Goal: Task Accomplishment & Management: Complete application form

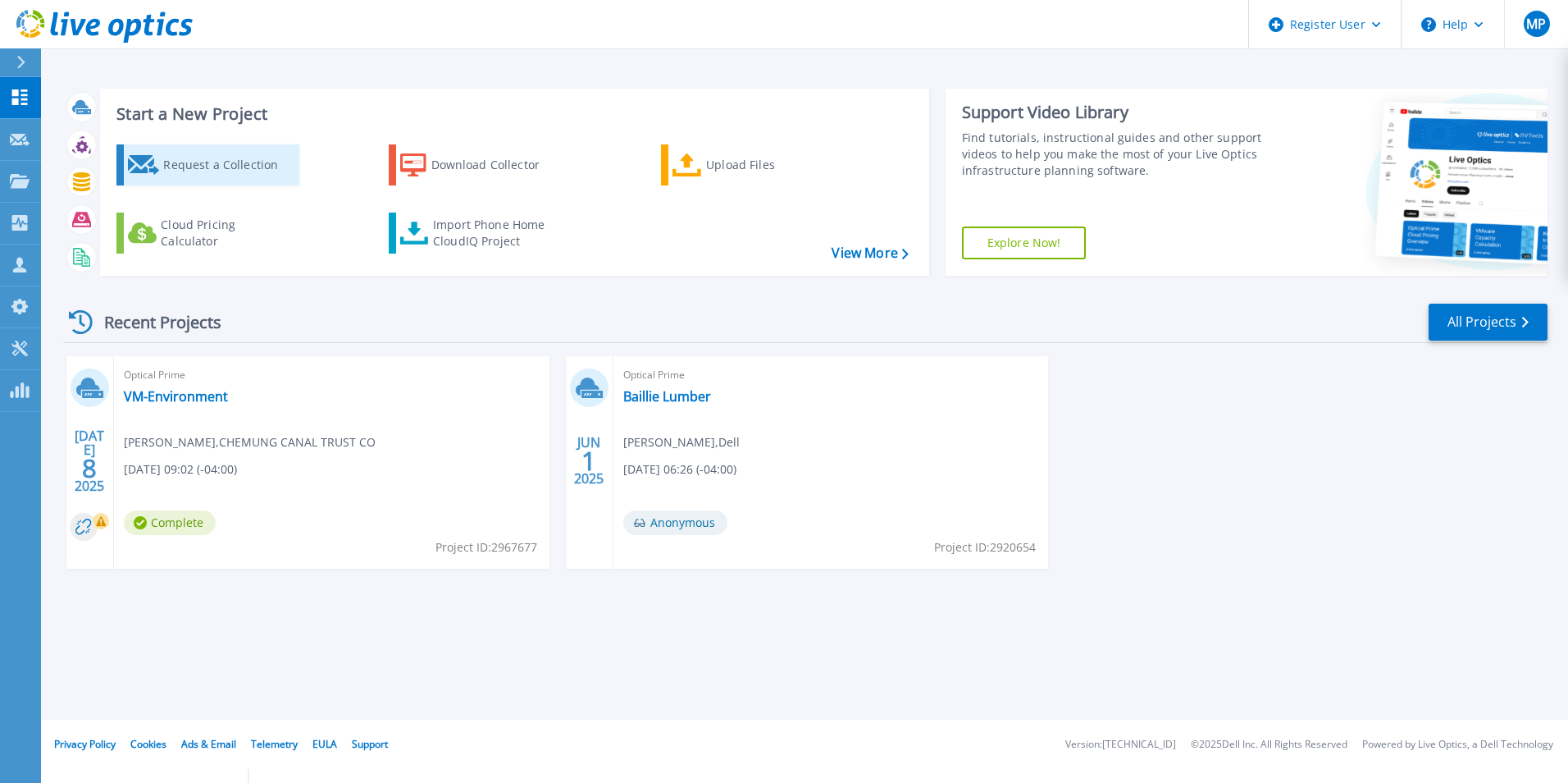
click at [176, 164] on div "Request a Collection" at bounding box center [228, 164] width 131 height 33
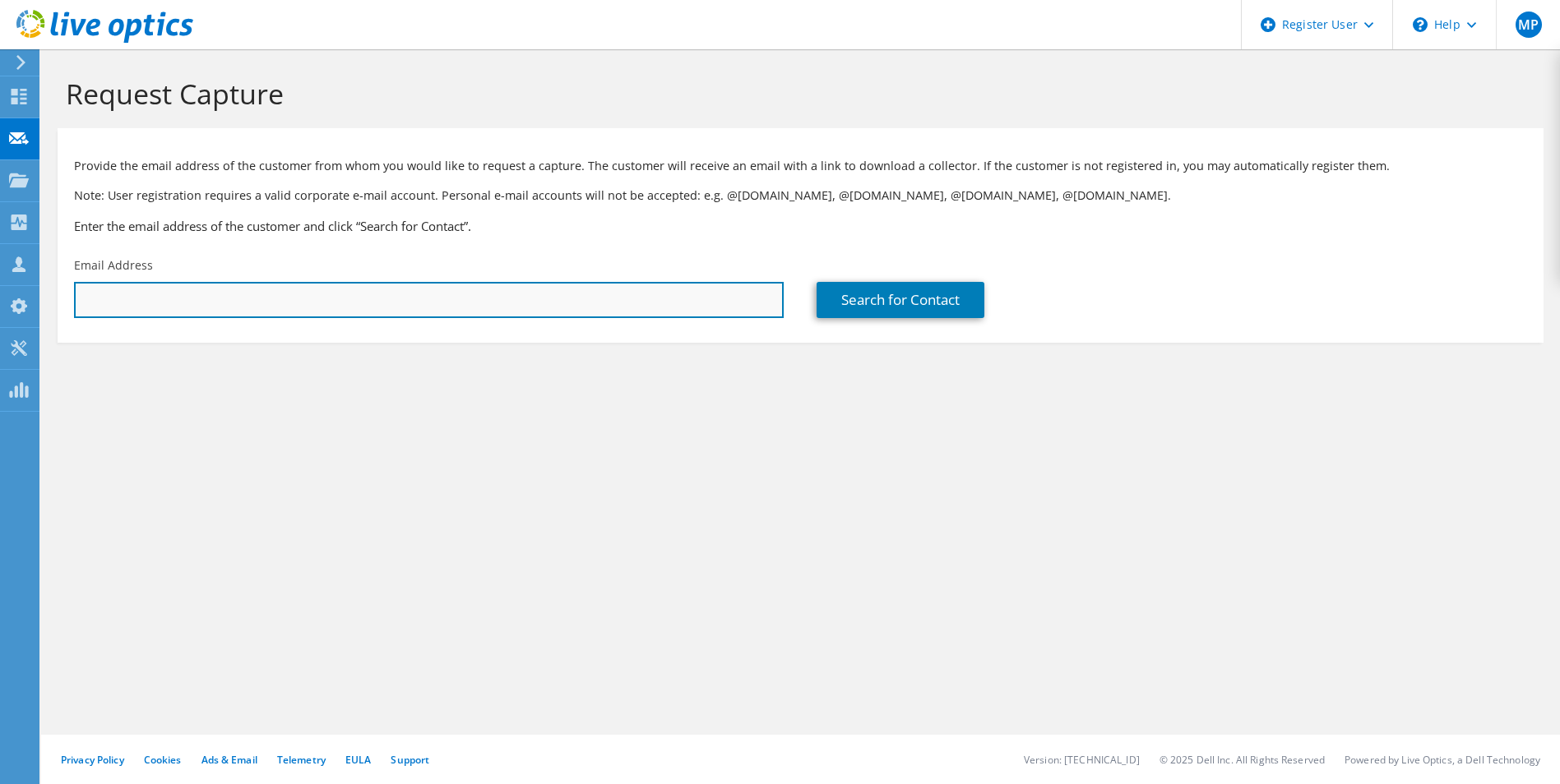
click at [368, 304] on input "text" at bounding box center [428, 300] width 709 height 37
click at [441, 295] on input "text" at bounding box center [428, 300] width 709 height 37
paste input "[EMAIL_ADDRESS][DOMAIN_NAME]"
type input "[EMAIL_ADDRESS][DOMAIN_NAME]"
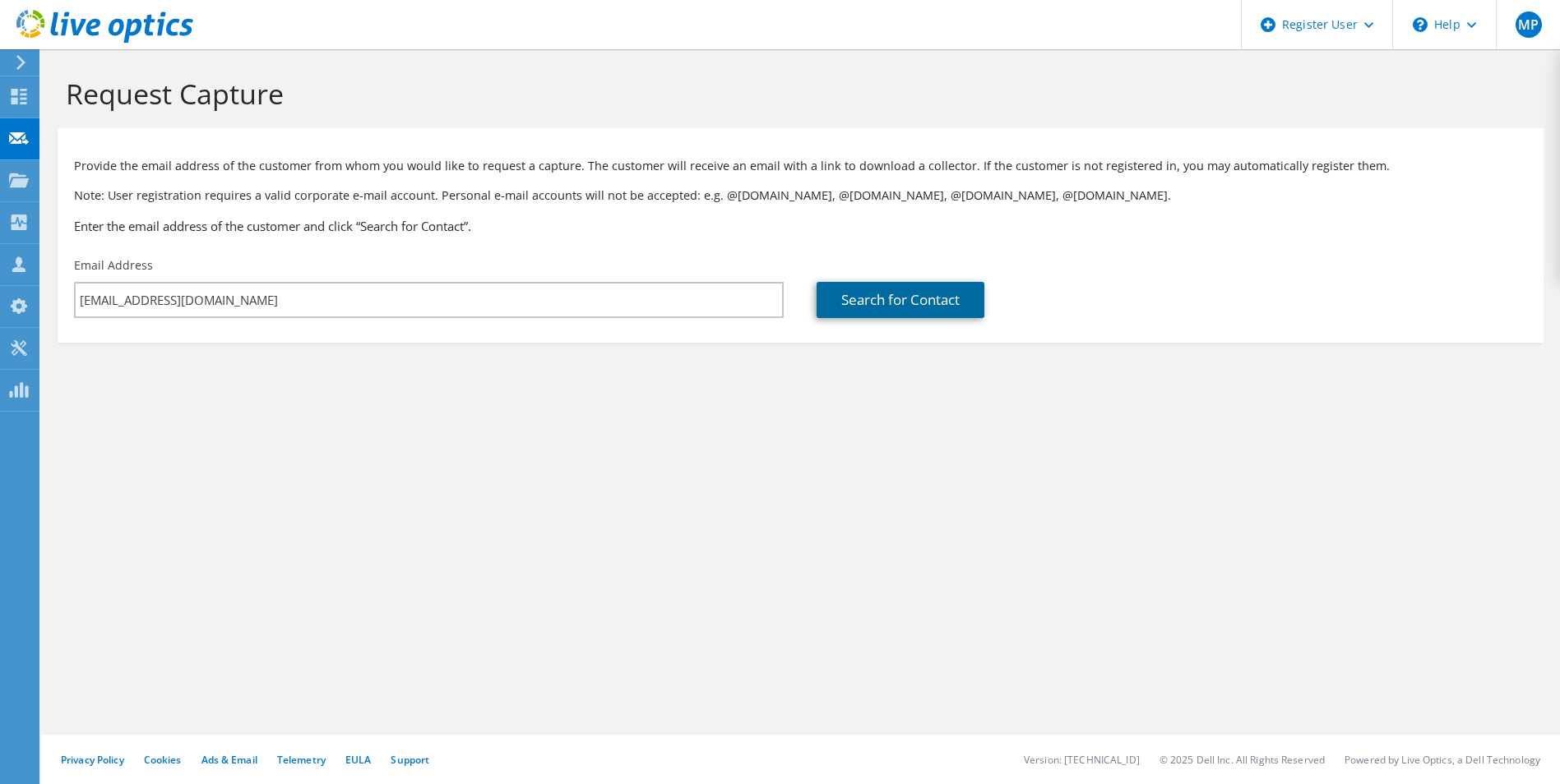
click at [892, 298] on link "Search for Contact" at bounding box center [900, 300] width 168 height 37
type input "SOMERSET TIRE SERVICE INC"
type input "JASON"
type input "FORGIE"
type input "United States"
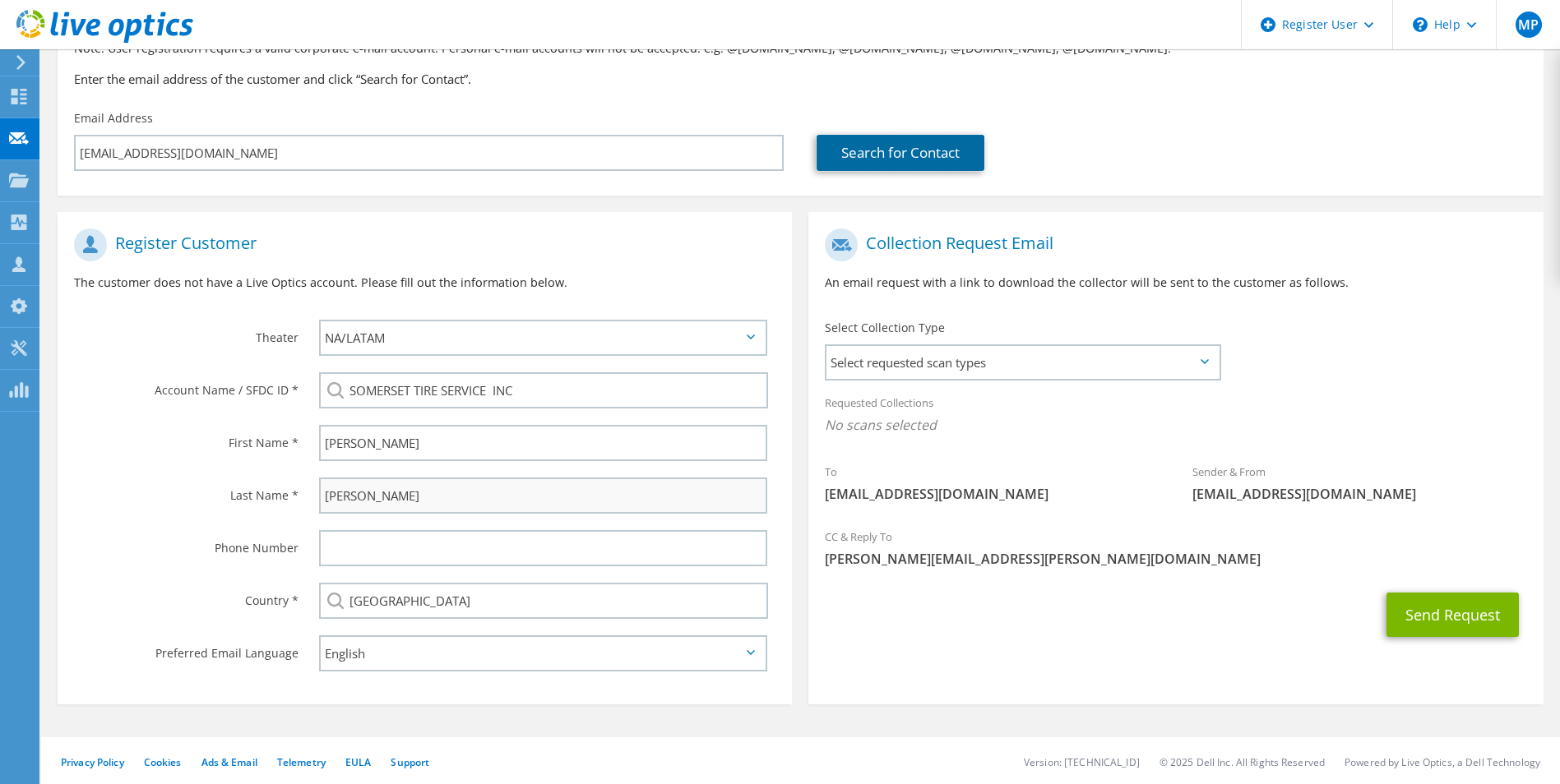
scroll to position [149, 0]
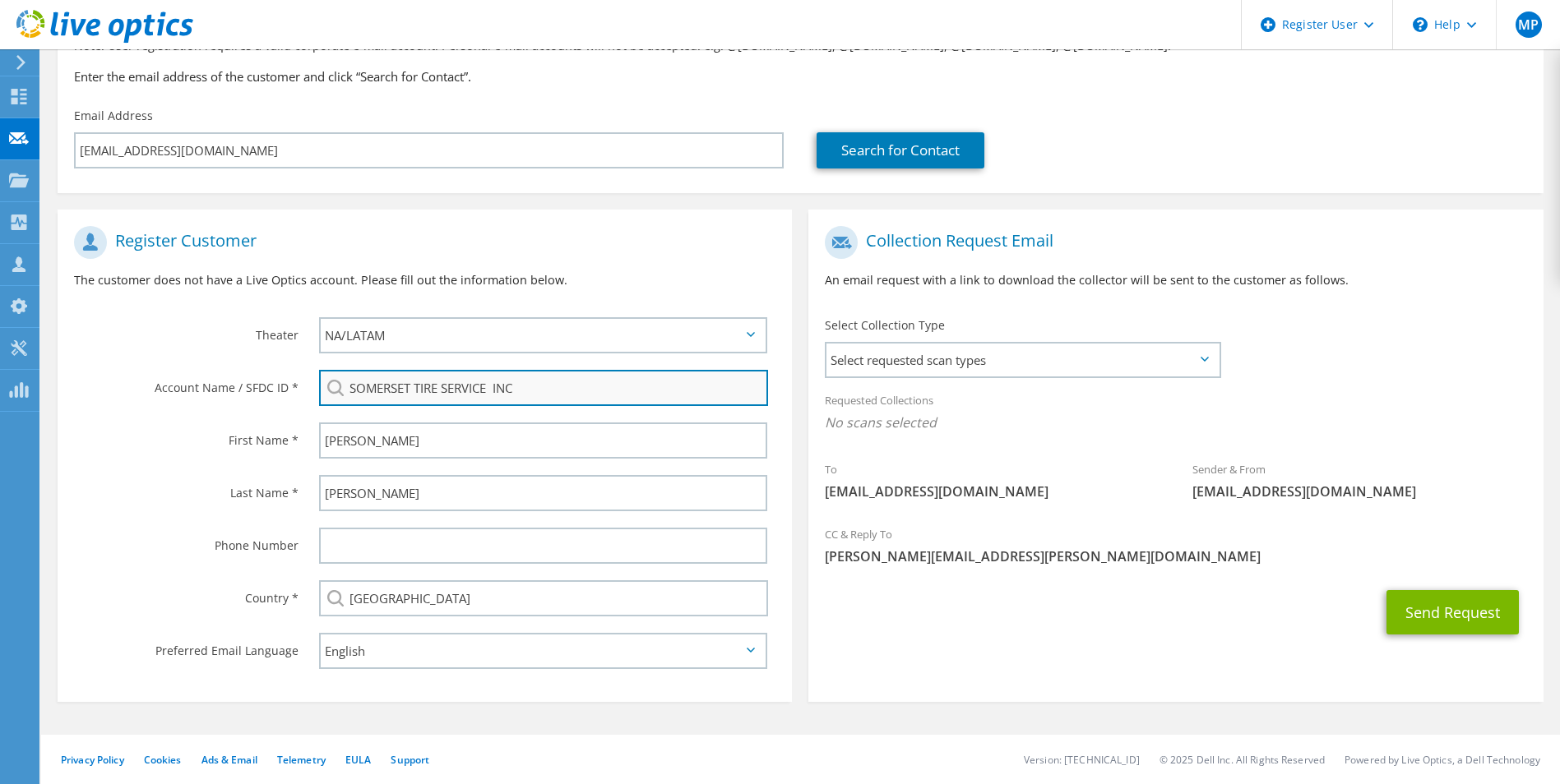
click at [586, 380] on input "SOMERSET TIRE SERVICE INC" at bounding box center [544, 388] width 450 height 37
drag, startPoint x: 586, startPoint y: 380, endPoint x: 278, endPoint y: 382, distance: 308.0
click at [278, 382] on div "Account Name / SFDC ID * SOMERSET TIRE SERVICE INC" at bounding box center [424, 388] width 734 height 52
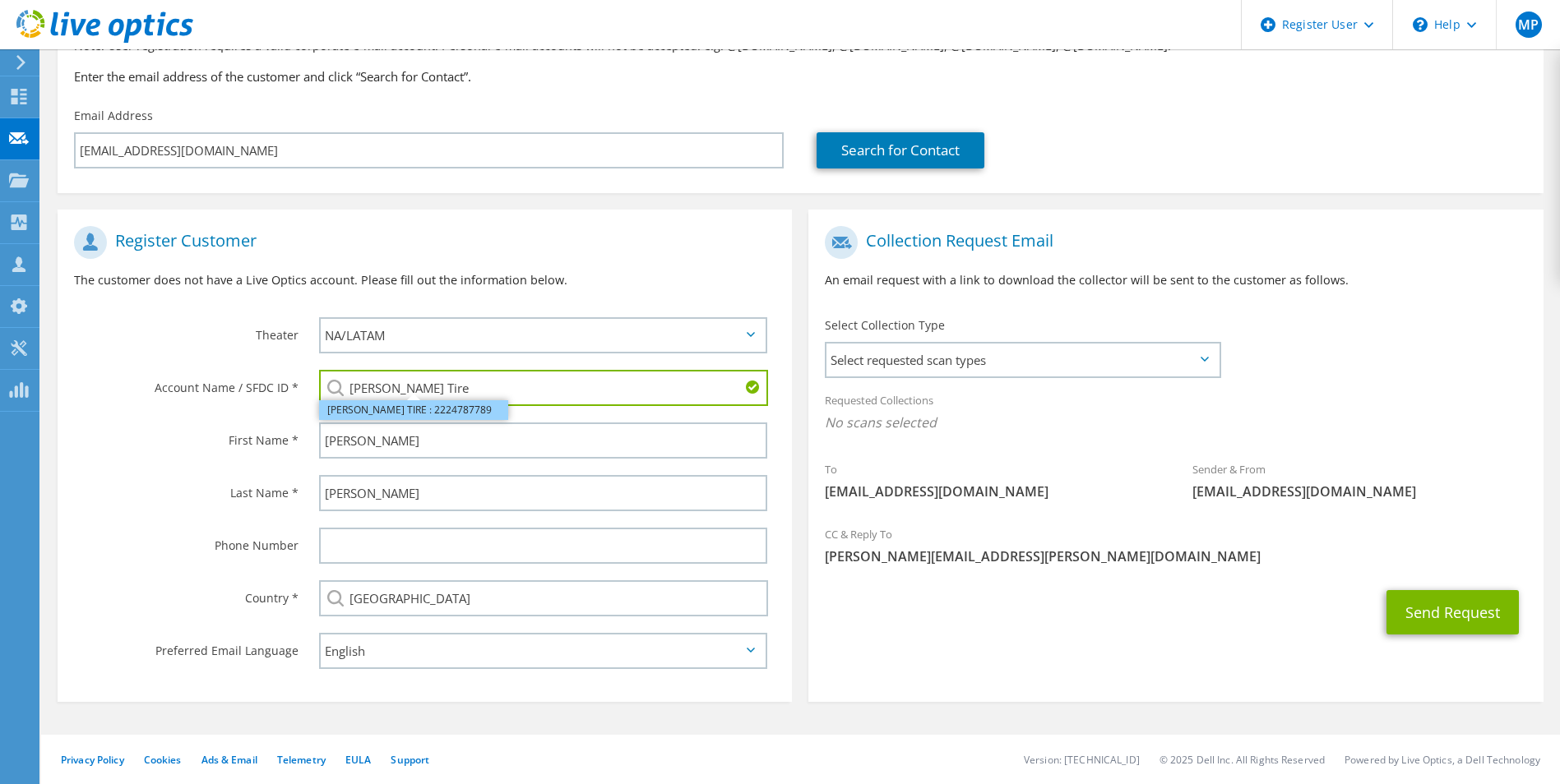
click at [372, 411] on li "MAVIS TIRE : 2224787789" at bounding box center [413, 410] width 189 height 20
type input "MAVIS TIRE : 2224787789"
click at [1069, 363] on span "Select requested scan types" at bounding box center [1022, 359] width 392 height 33
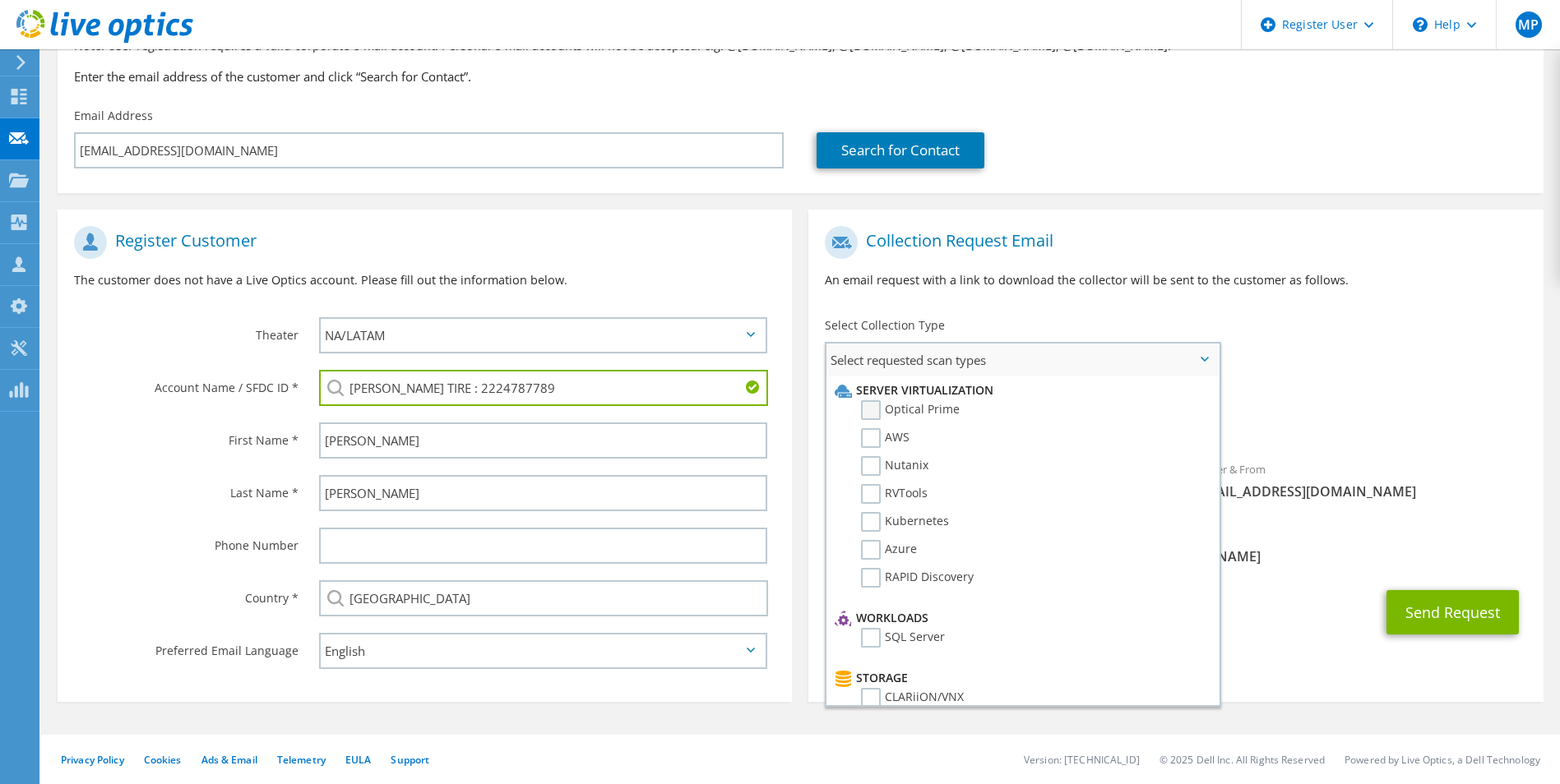
click at [870, 406] on label "Optical Prime" at bounding box center [910, 410] width 99 height 20
click at [0, 0] on input "Optical Prime" at bounding box center [0, 0] width 0 height 0
click at [1343, 436] on span "Optical Prime" at bounding box center [1175, 426] width 701 height 27
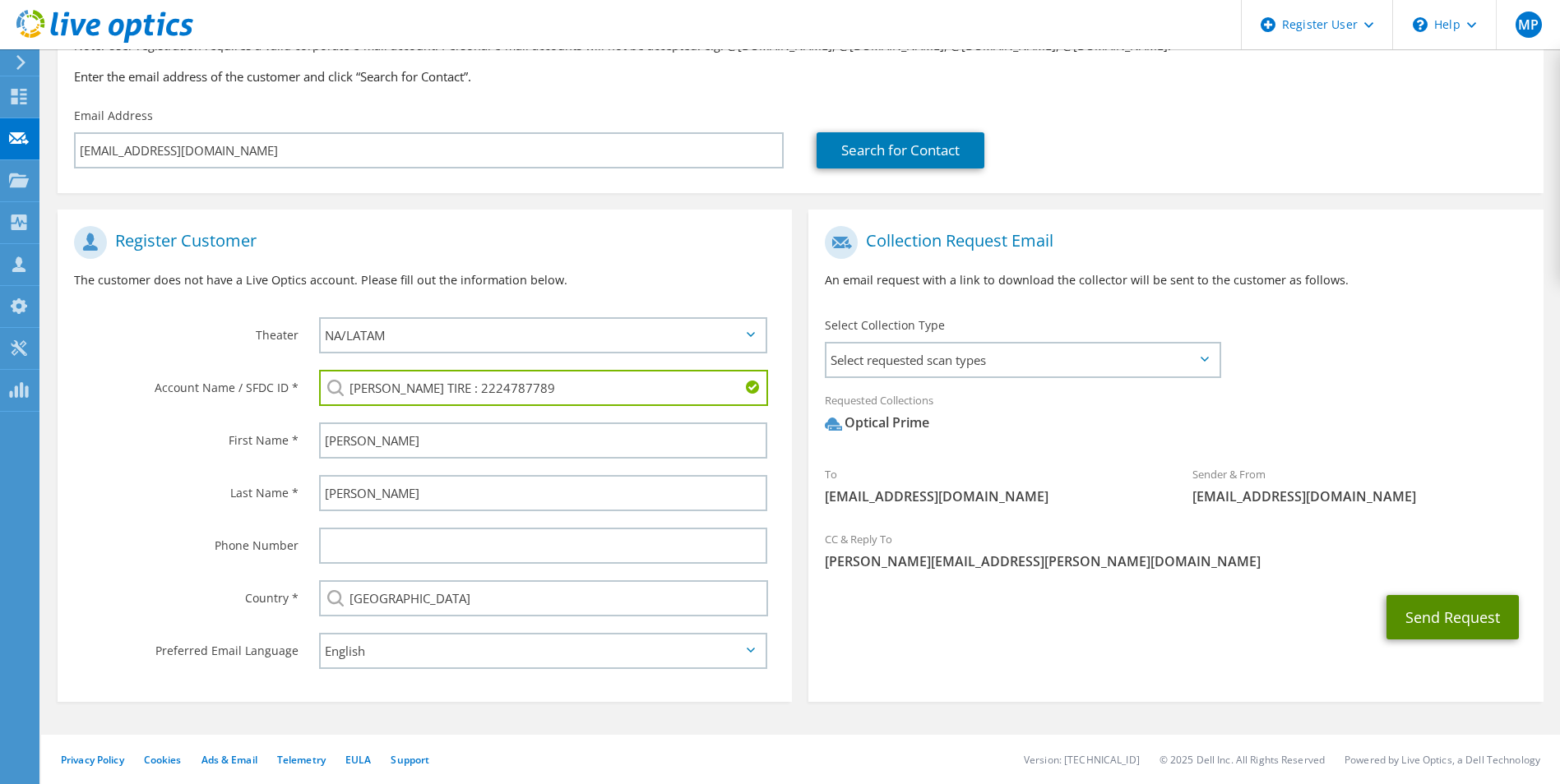
drag, startPoint x: 1446, startPoint y: 611, endPoint x: 1455, endPoint y: 600, distance: 14.2
click at [1455, 600] on button "Send Request" at bounding box center [1453, 617] width 133 height 44
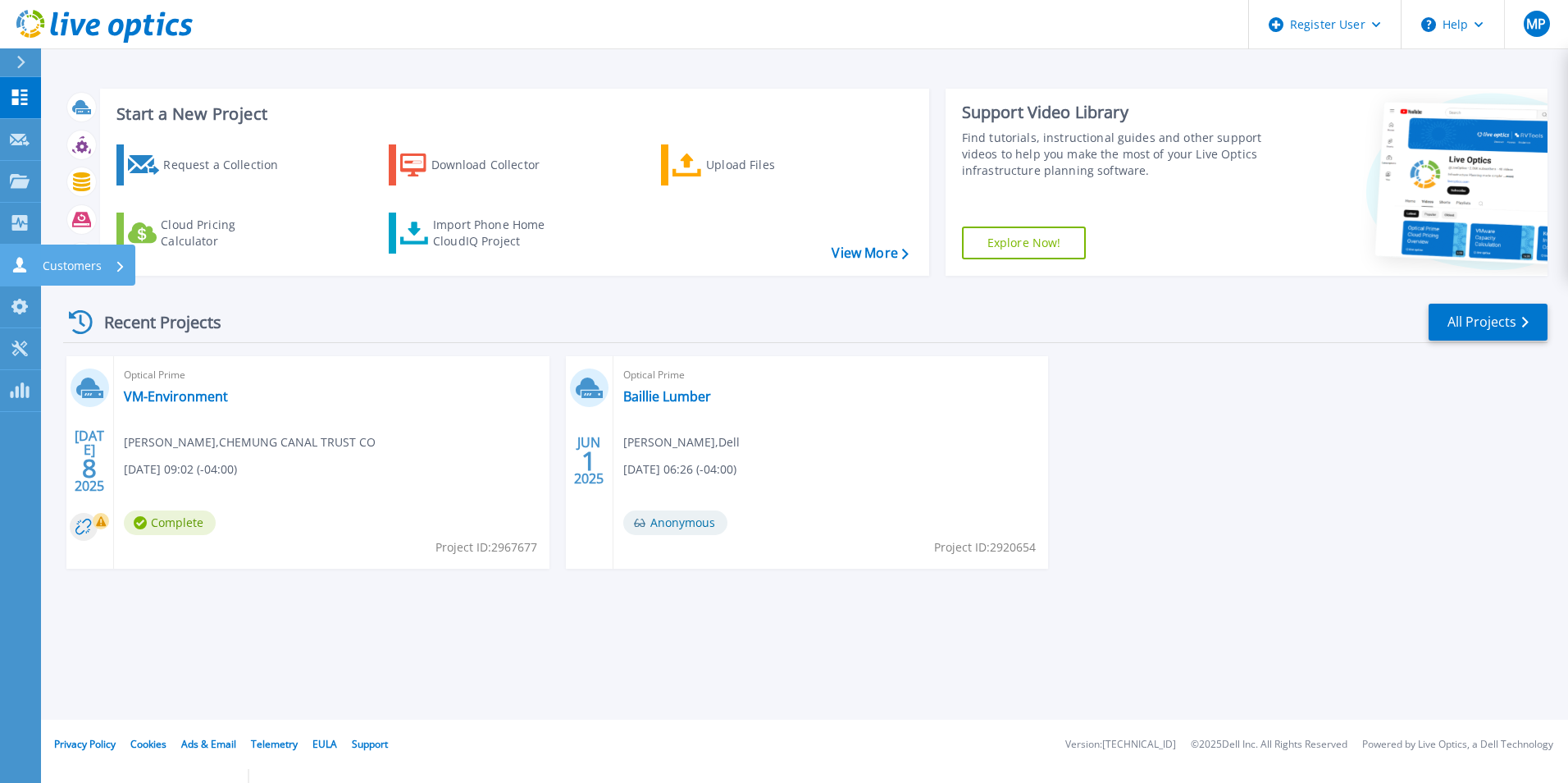
click at [80, 261] on p "Customers" at bounding box center [72, 266] width 59 height 42
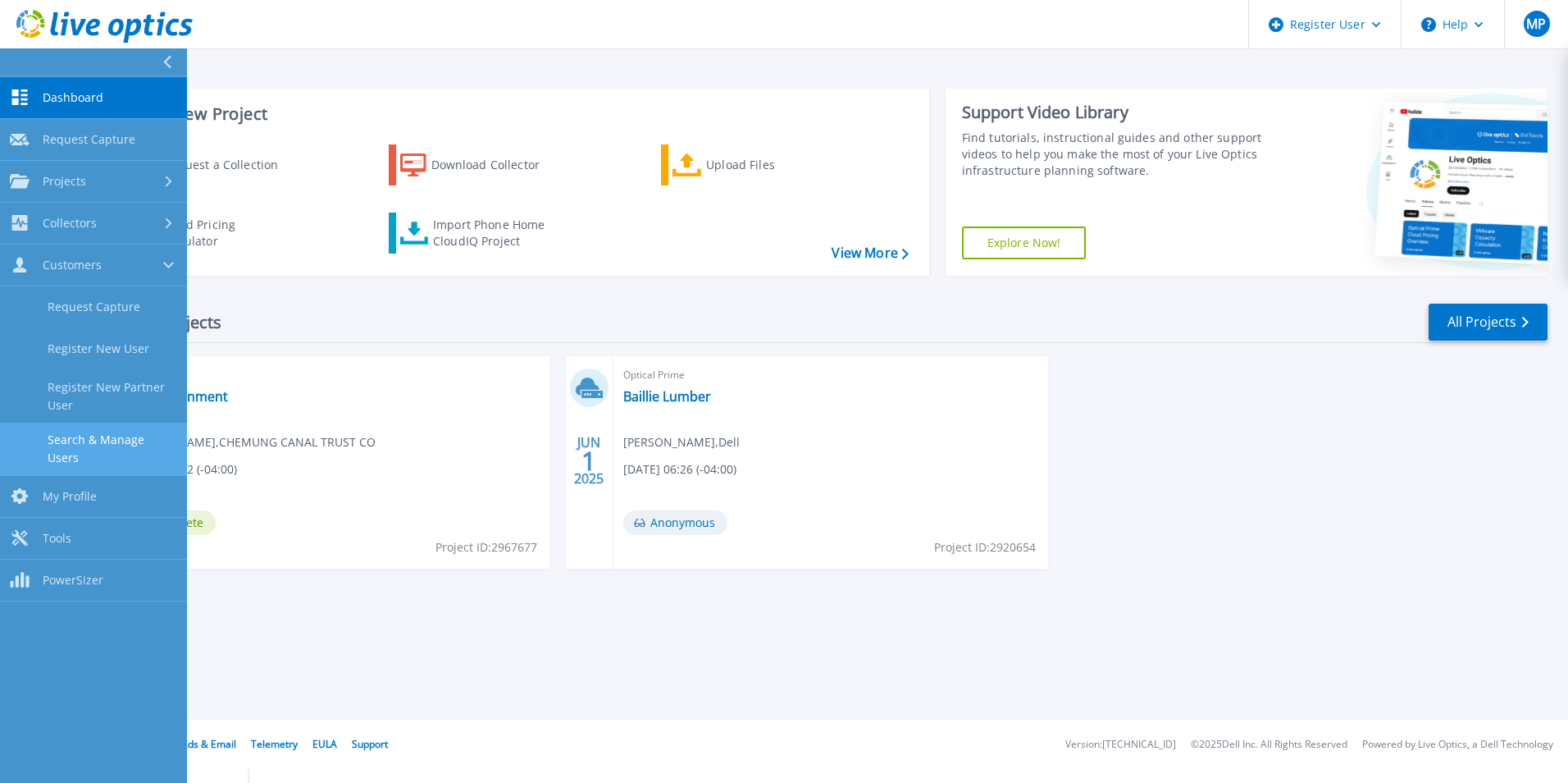
click at [91, 450] on link "Search & Manage Users" at bounding box center [94, 448] width 187 height 52
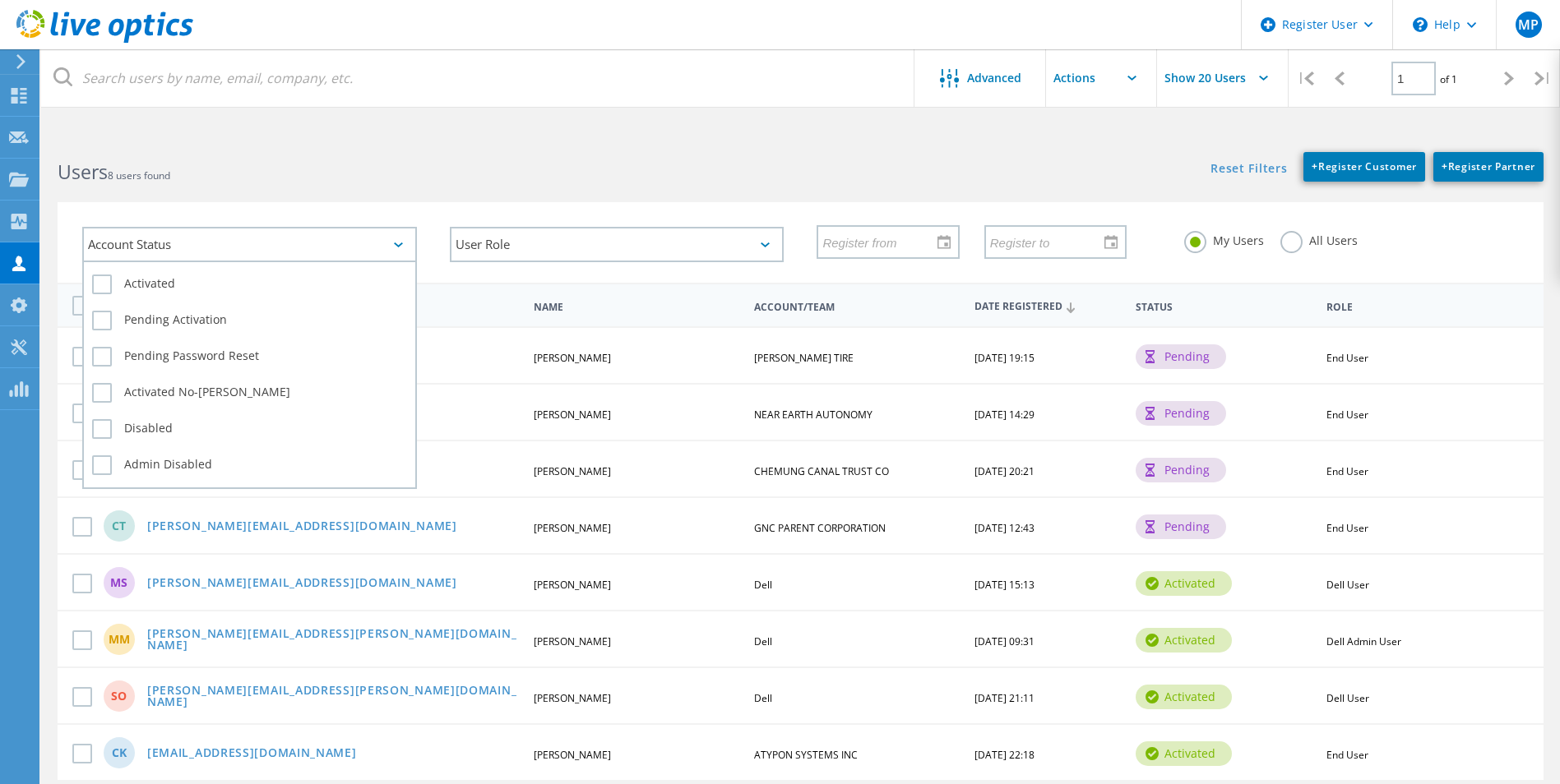
drag, startPoint x: 236, startPoint y: 240, endPoint x: 236, endPoint y: 223, distance: 17.0
click at [236, 240] on div "Account Status" at bounding box center [249, 244] width 334 height 36
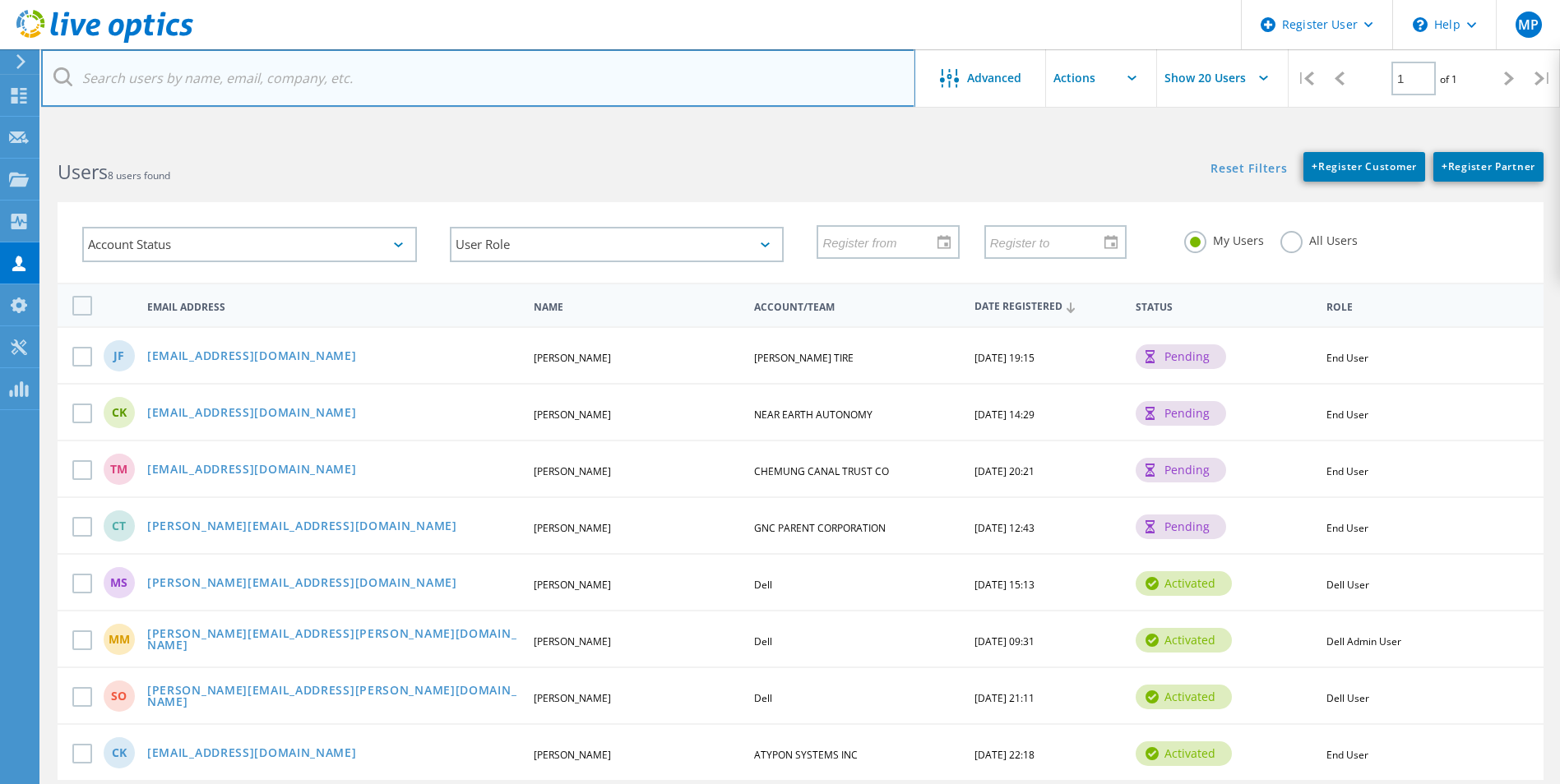
click at [217, 74] on input "text" at bounding box center [479, 78] width 874 height 57
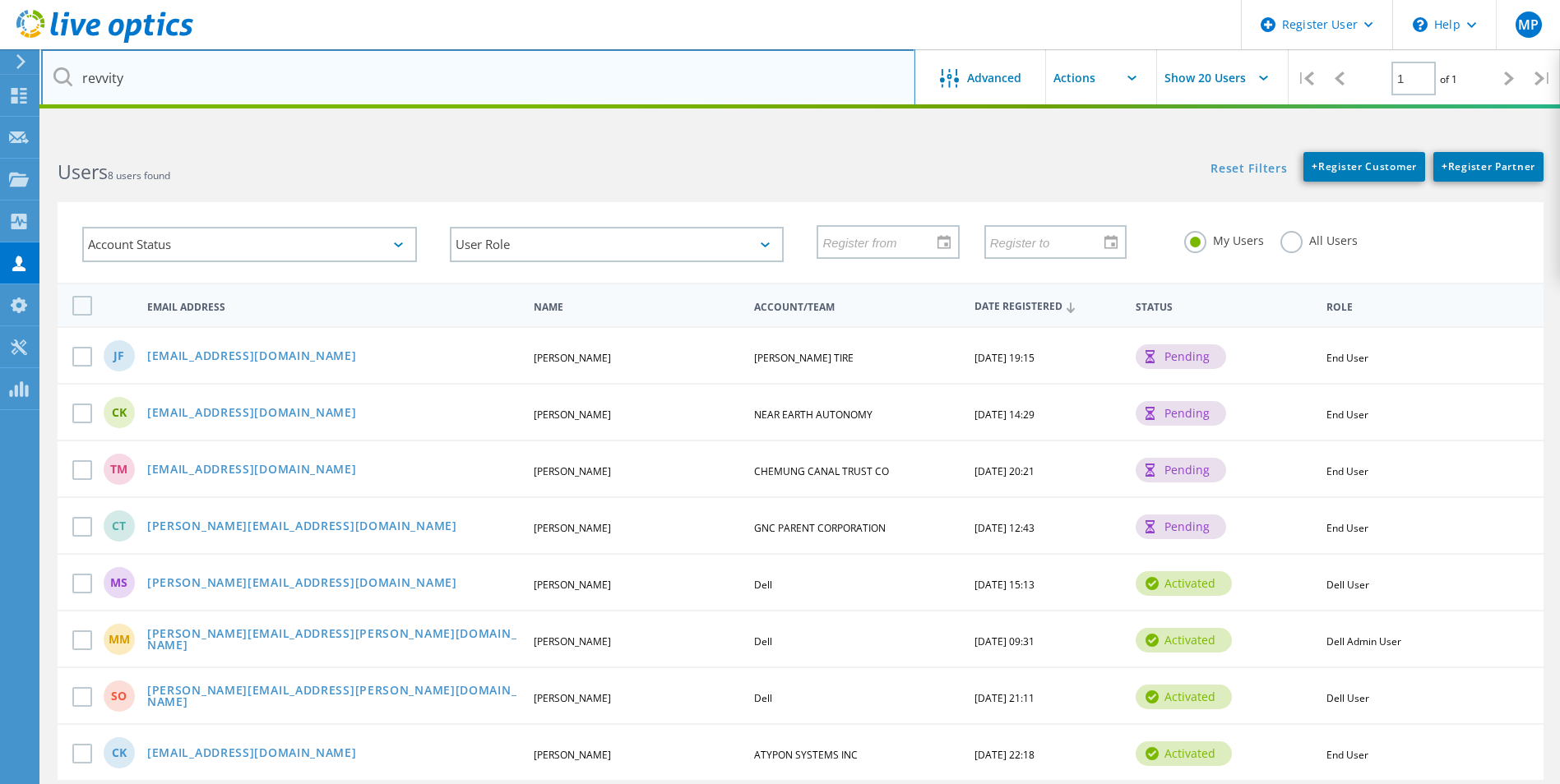
type input "revvity"
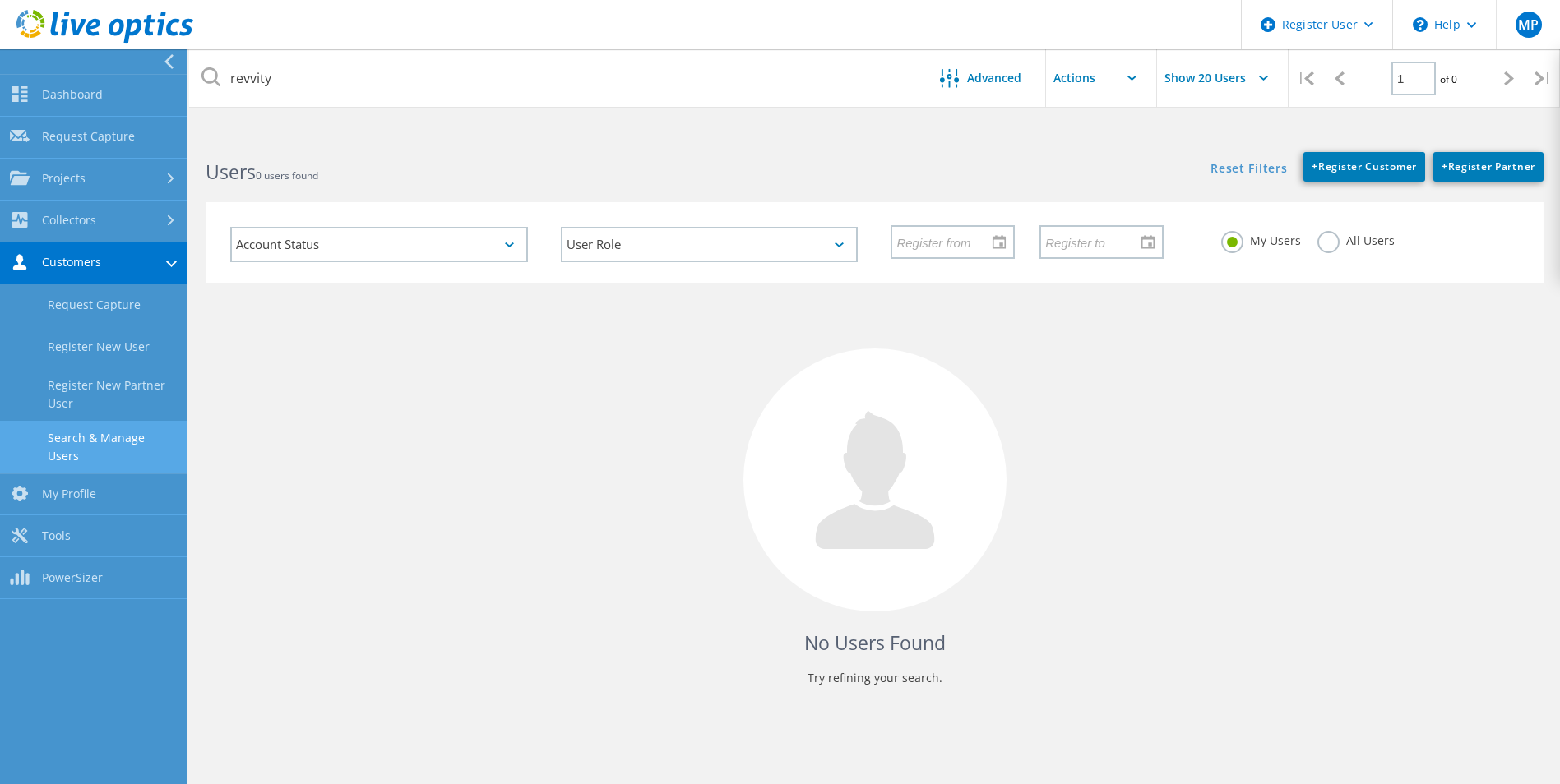
click at [99, 443] on link "Search & Manage Users" at bounding box center [94, 447] width 188 height 52
click at [137, 212] on link "Collectors" at bounding box center [94, 221] width 188 height 42
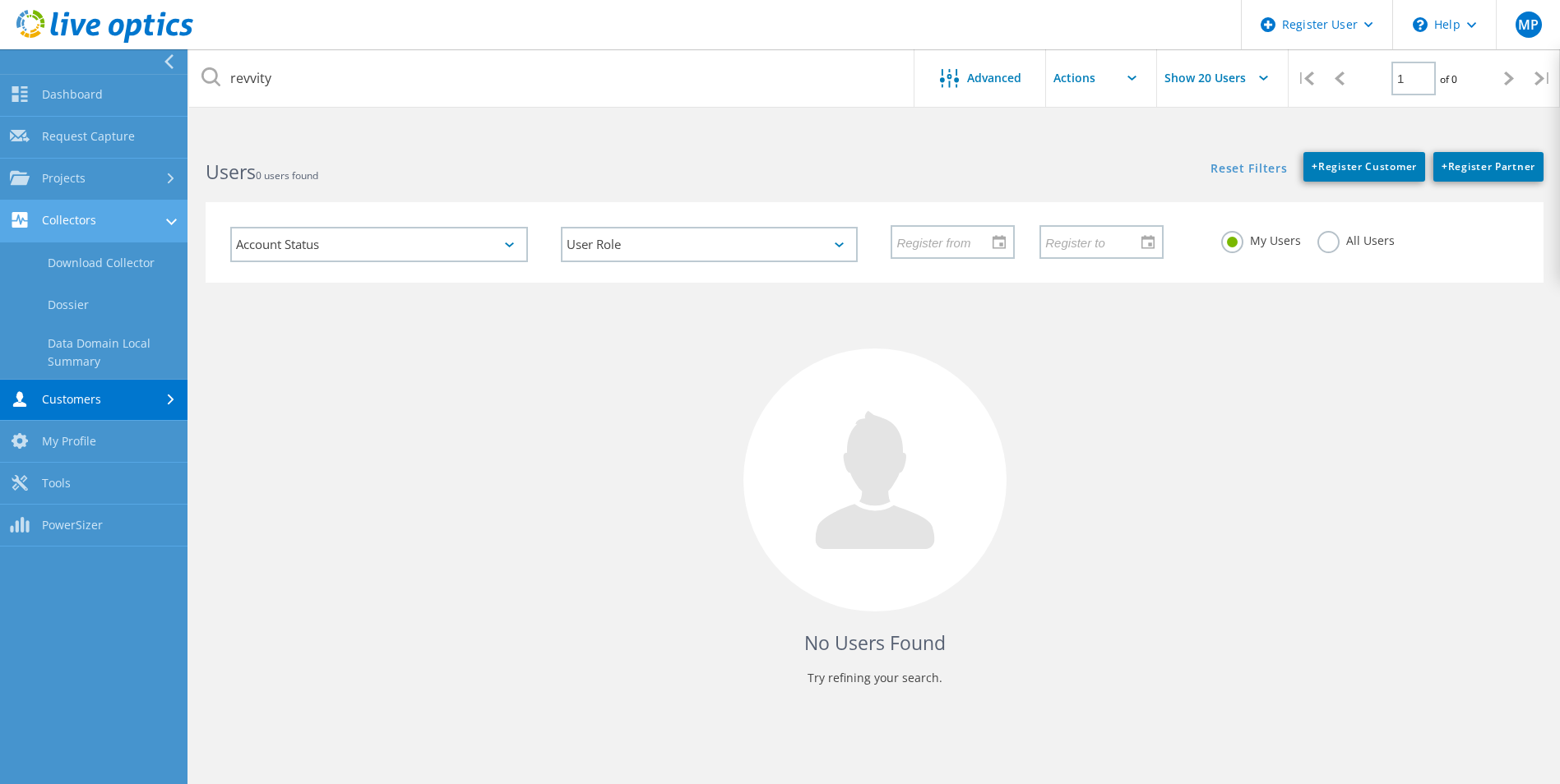
click at [83, 212] on link "Collectors" at bounding box center [94, 221] width 188 height 42
